Goal: Task Accomplishment & Management: Use online tool/utility

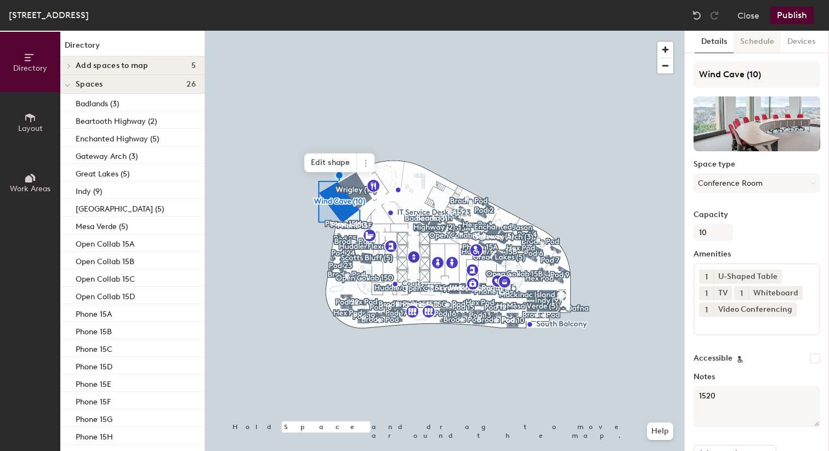
click at [763, 43] on button "Schedule" at bounding box center [756, 42] width 47 height 22
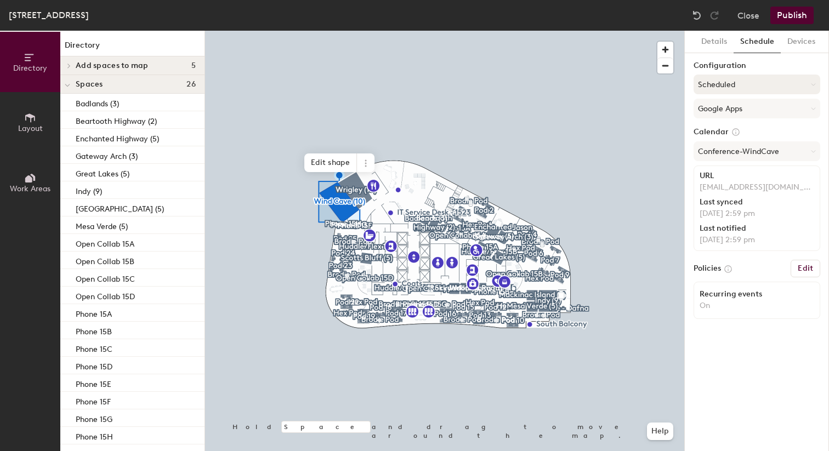
click at [746, 83] on button "Scheduled" at bounding box center [756, 85] width 127 height 20
click at [804, 39] on button "Devices" at bounding box center [800, 42] width 41 height 22
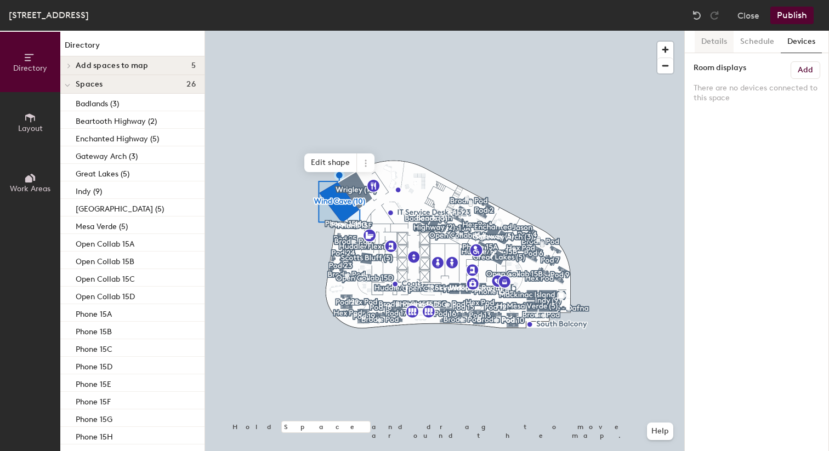
click at [727, 44] on button "Details" at bounding box center [713, 42] width 39 height 22
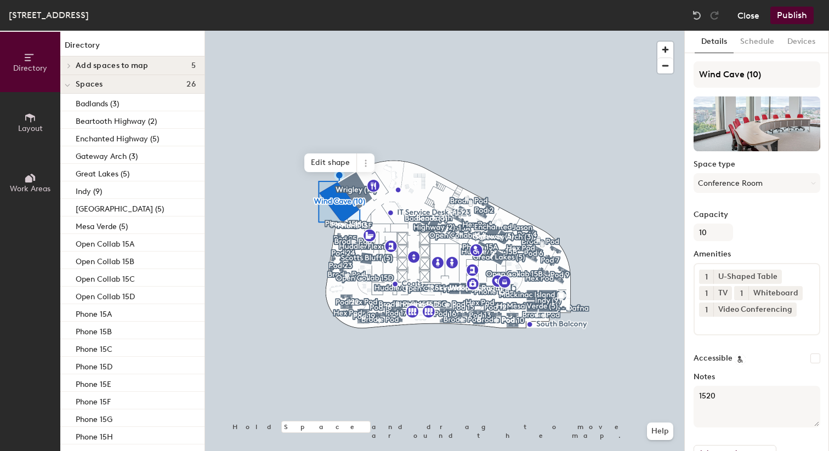
click at [750, 15] on button "Close" at bounding box center [748, 16] width 22 height 18
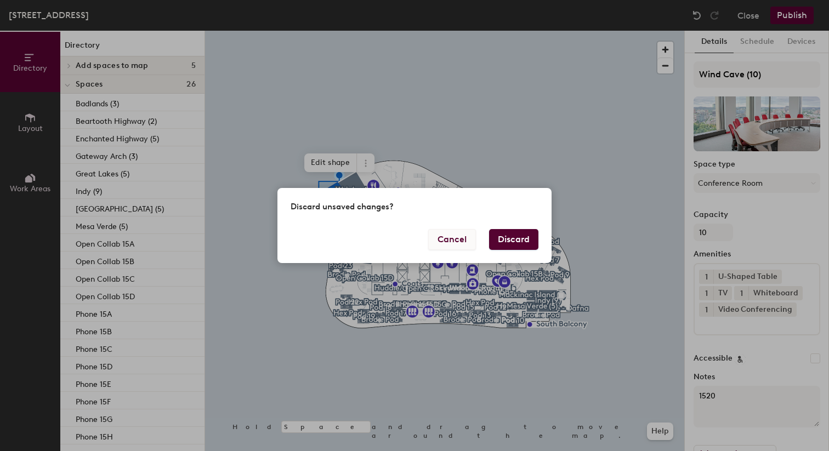
click at [446, 235] on button "Cancel" at bounding box center [452, 239] width 48 height 21
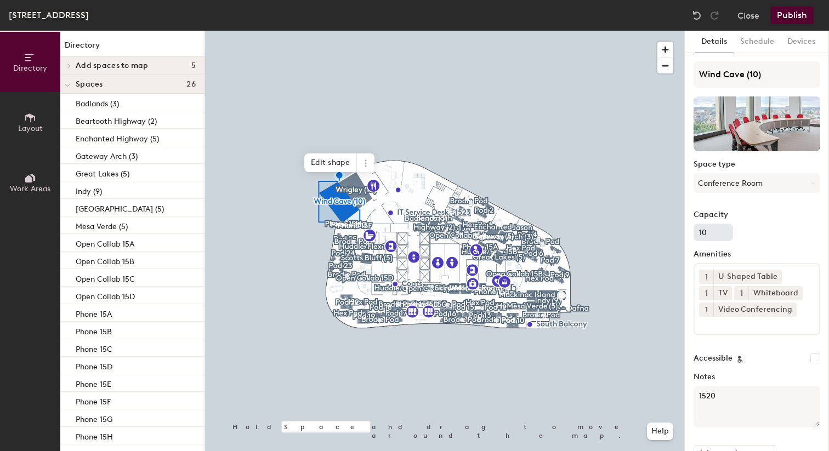
scroll to position [30, 0]
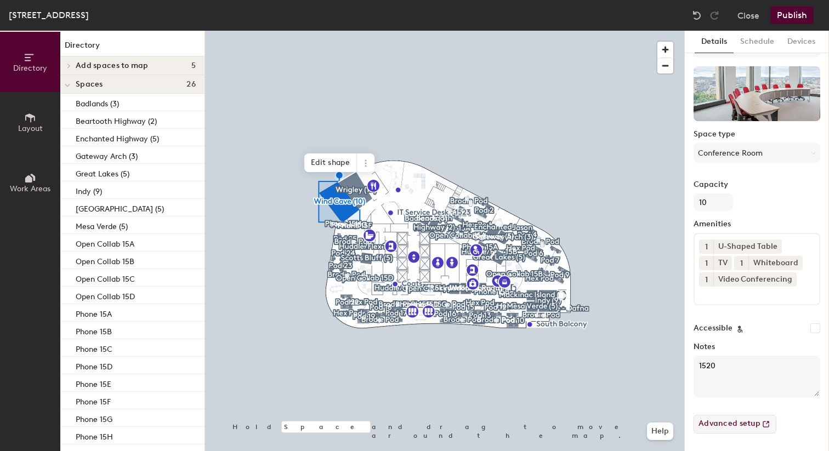
click at [713, 425] on button "Advanced setup" at bounding box center [734, 424] width 83 height 19
click at [756, 16] on button "Close" at bounding box center [748, 16] width 22 height 18
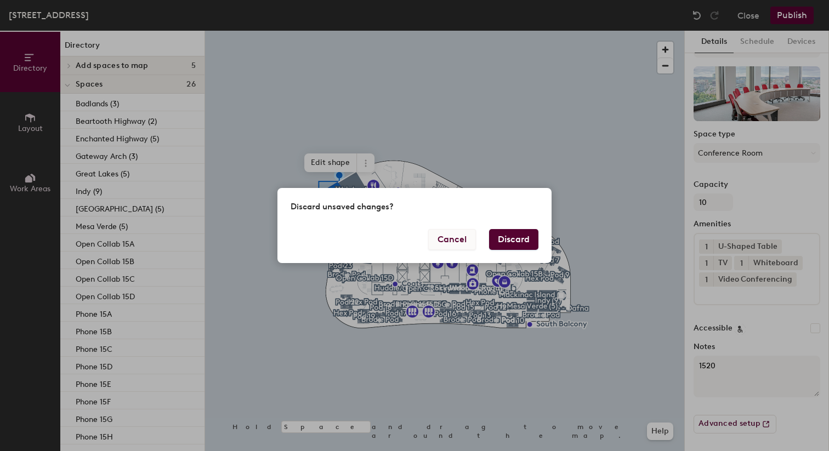
click at [450, 235] on button "Cancel" at bounding box center [452, 239] width 48 height 21
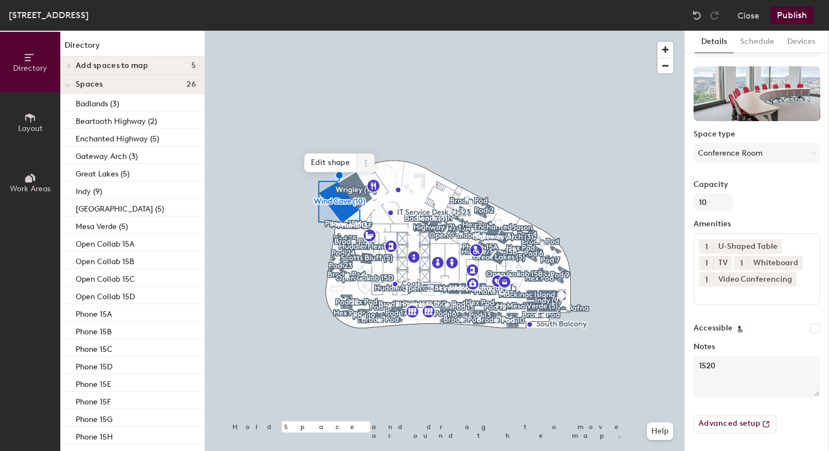
click at [363, 161] on icon at bounding box center [365, 163] width 9 height 9
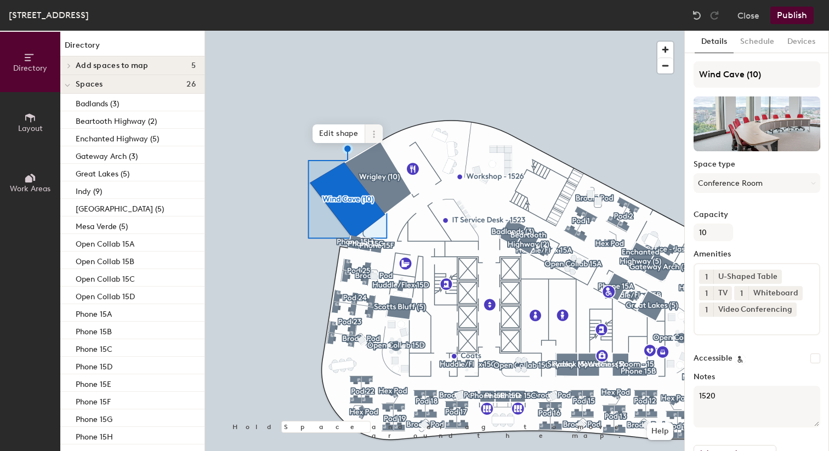
click at [376, 130] on icon at bounding box center [373, 134] width 9 height 9
click at [415, 31] on div at bounding box center [444, 31] width 479 height 0
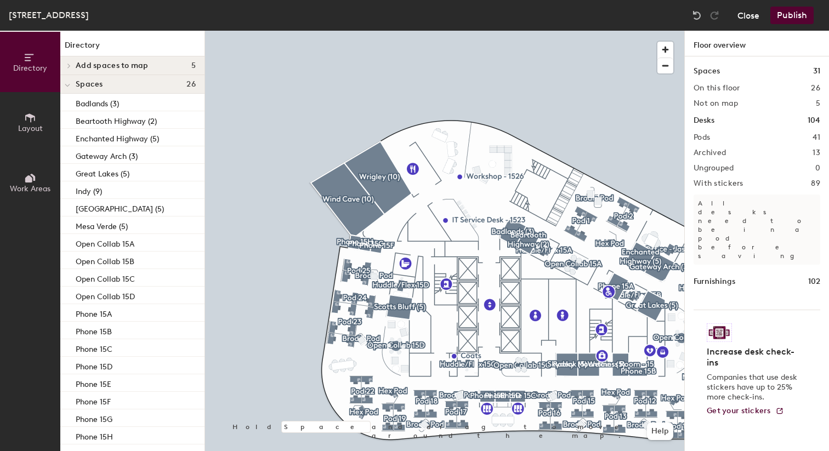
click at [749, 15] on button "Close" at bounding box center [748, 16] width 22 height 18
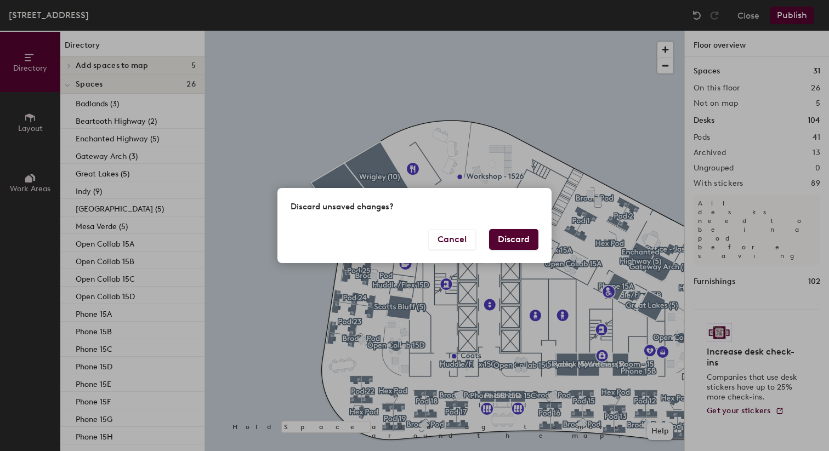
click at [507, 241] on button "Discard" at bounding box center [513, 239] width 49 height 21
